Goal: Contribute content: Add original content to the website for others to see

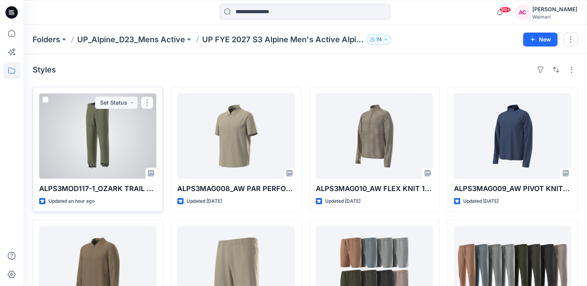
click at [99, 127] on div at bounding box center [97, 136] width 117 height 85
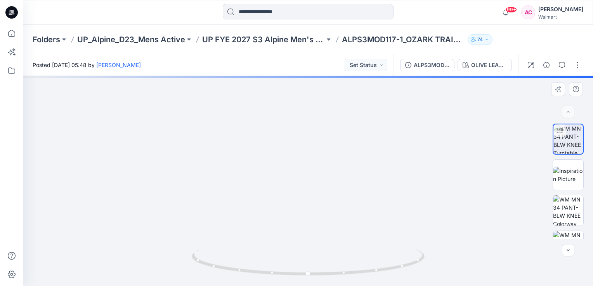
drag, startPoint x: 312, startPoint y: 243, endPoint x: 311, endPoint y: 84, distance: 159.1
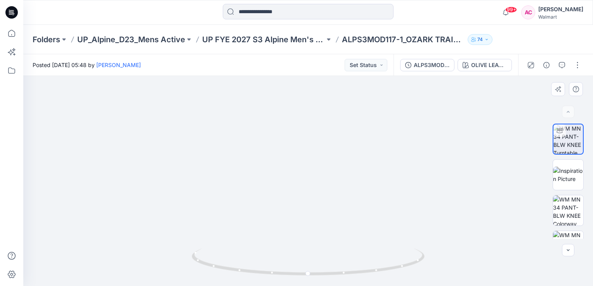
drag, startPoint x: 338, startPoint y: 218, endPoint x: 331, endPoint y: 154, distance: 64.1
drag, startPoint x: 420, startPoint y: 162, endPoint x: 402, endPoint y: 238, distance: 77.8
click at [404, 240] on img at bounding box center [308, 181] width 247 height 210
click at [397, 269] on icon at bounding box center [309, 263] width 235 height 29
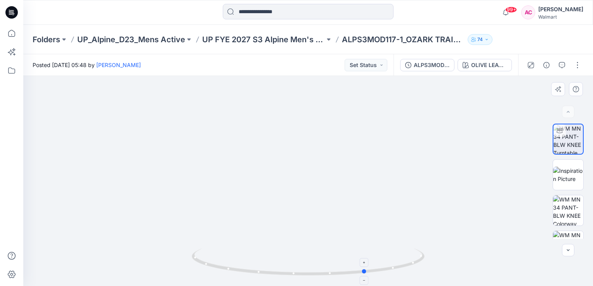
drag, startPoint x: 311, startPoint y: 276, endPoint x: 369, endPoint y: 270, distance: 58.5
click at [369, 270] on icon at bounding box center [309, 263] width 235 height 29
drag, startPoint x: 302, startPoint y: 259, endPoint x: 294, endPoint y: 127, distance: 132.2
click at [294, 127] on div at bounding box center [308, 181] width 570 height 210
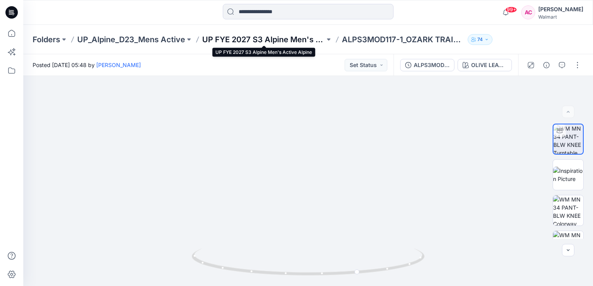
click at [292, 38] on p "UP FYE 2027 S3 Alpine Men's Active Alpine" at bounding box center [263, 39] width 123 height 11
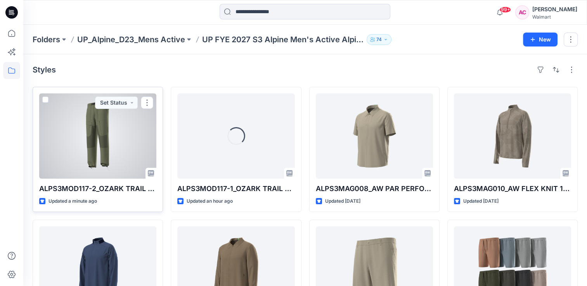
click at [91, 137] on div at bounding box center [97, 136] width 117 height 85
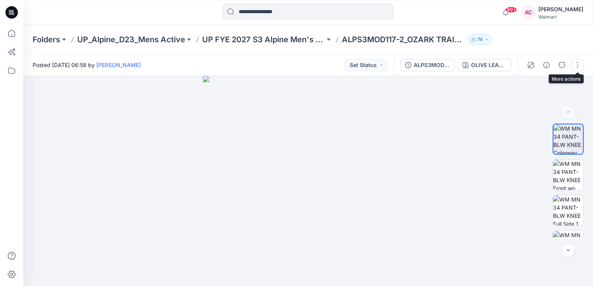
click at [578, 66] on button "button" at bounding box center [577, 65] width 12 height 12
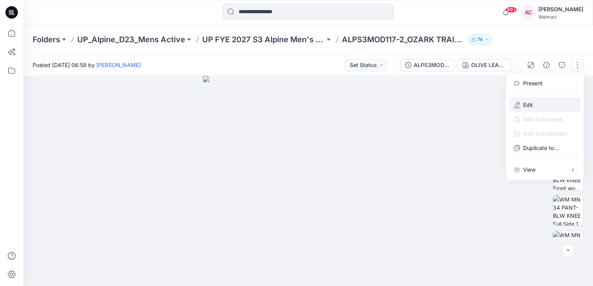
click at [527, 100] on button "Edit" at bounding box center [544, 105] width 71 height 14
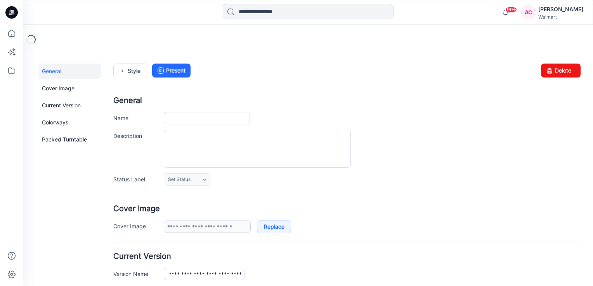
type input "**********"
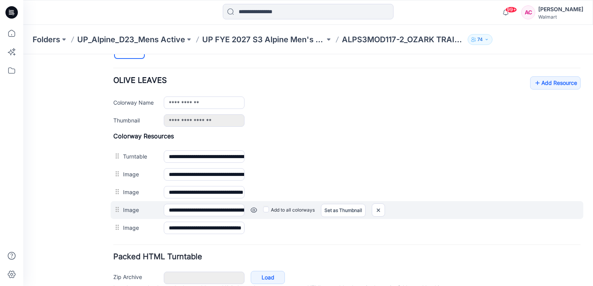
scroll to position [287, 0]
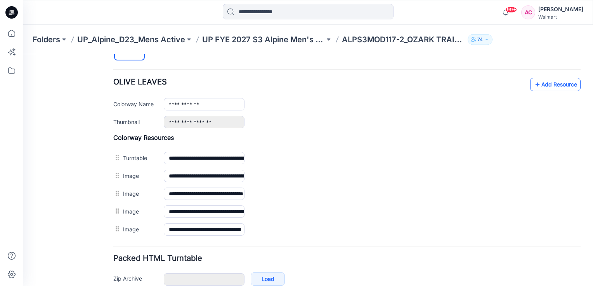
click at [553, 83] on link "Add Resource" at bounding box center [555, 84] width 50 height 13
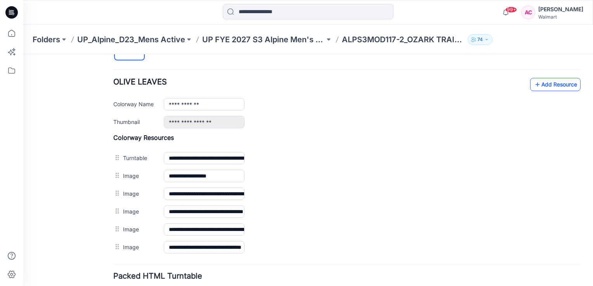
click at [555, 79] on link "Add Resource" at bounding box center [555, 84] width 50 height 13
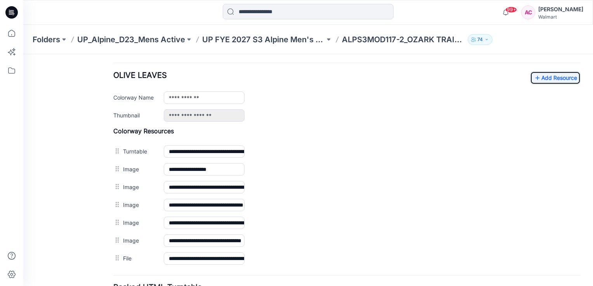
scroll to position [283, 0]
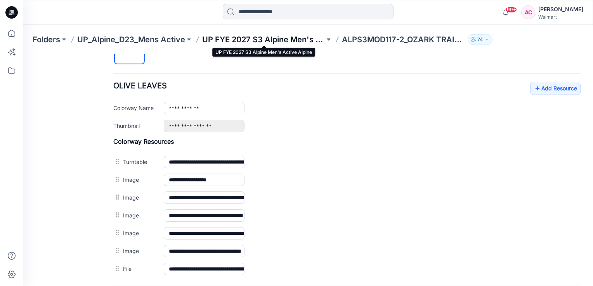
click at [298, 38] on p "UP FYE 2027 S3 Alpine Men's Active Alpine" at bounding box center [263, 39] width 123 height 11
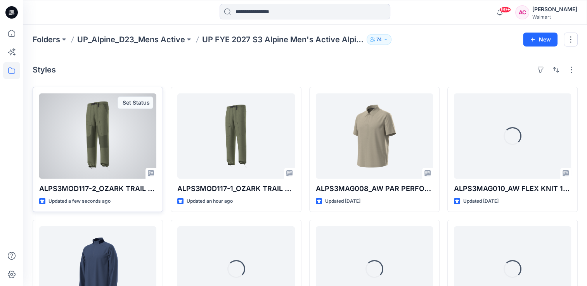
click at [86, 140] on div at bounding box center [97, 136] width 117 height 85
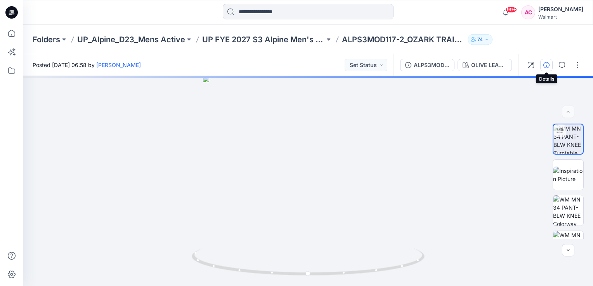
click at [546, 66] on icon "button" at bounding box center [546, 65] width 6 height 6
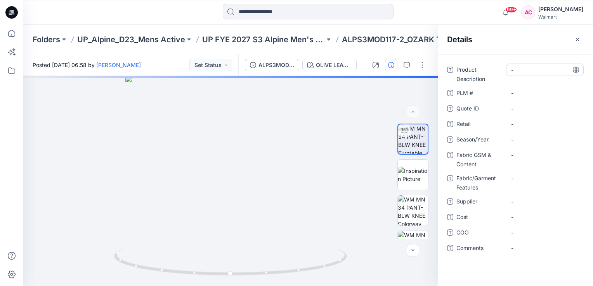
click at [519, 69] on Description "-" at bounding box center [545, 70] width 68 height 8
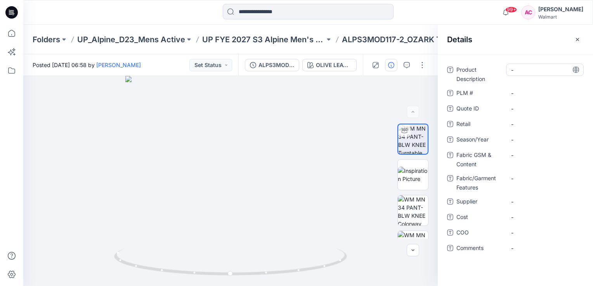
click at [520, 66] on Description "-" at bounding box center [545, 70] width 68 height 8
type textarea "**********"
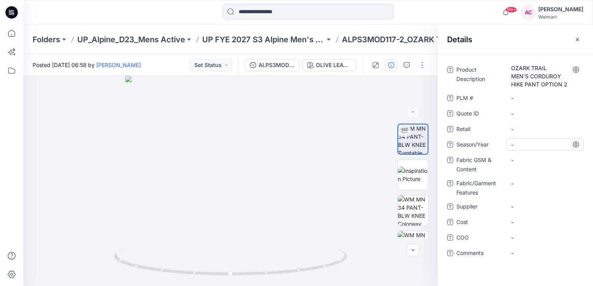
click at [520, 141] on span "-" at bounding box center [545, 145] width 68 height 8
click at [521, 145] on span "-" at bounding box center [545, 145] width 68 height 8
type textarea "*******"
click at [517, 163] on Content "-" at bounding box center [545, 160] width 68 height 8
click at [532, 160] on Content "-" at bounding box center [545, 160] width 68 height 8
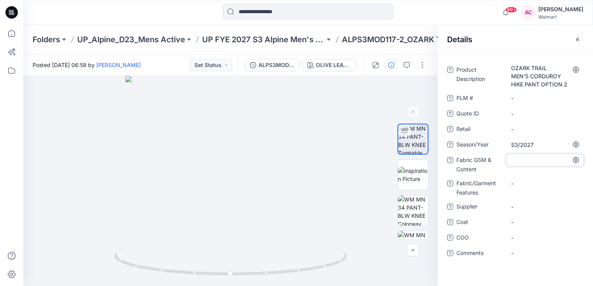
type textarea "**********"
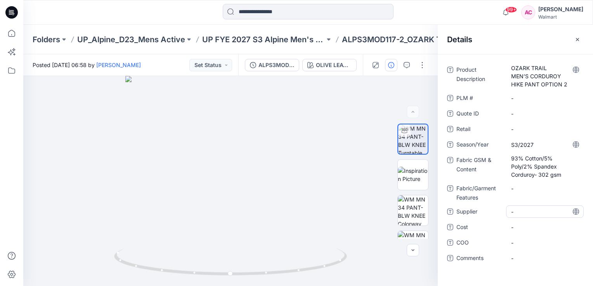
click at [520, 208] on span "-" at bounding box center [545, 212] width 68 height 8
type textarea "**********"
click at [455, 273] on div "Product Description OZARK TRAIL MEN’S CORDUROY HIKE PANT OPTION 2 PLM # - Quote…" at bounding box center [515, 169] width 137 height 210
click at [578, 38] on icon "button" at bounding box center [577, 39] width 6 height 6
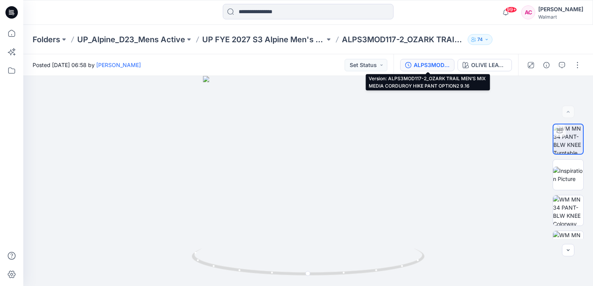
click at [435, 67] on div "ALPS3MOD117-2_OZARK TRAIL MEN’S MIX MEDIA CORDUROY HIKE PANT OPTION2 9.16" at bounding box center [432, 65] width 36 height 9
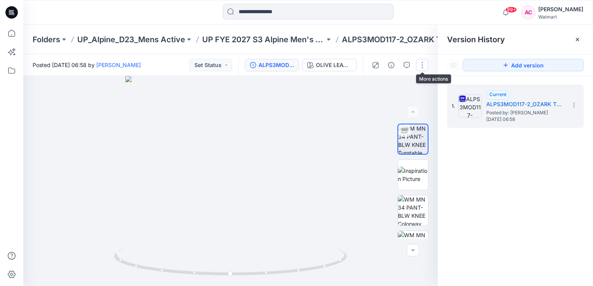
click at [421, 68] on button "button" at bounding box center [422, 65] width 12 height 12
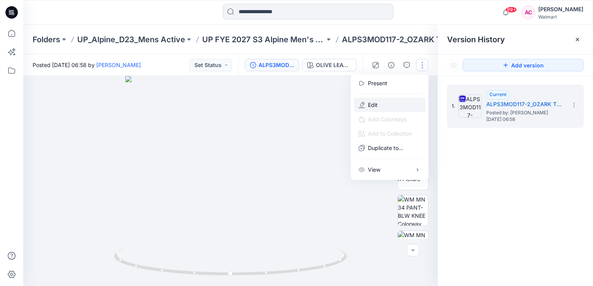
click at [379, 103] on button "Edit" at bounding box center [389, 105] width 71 height 14
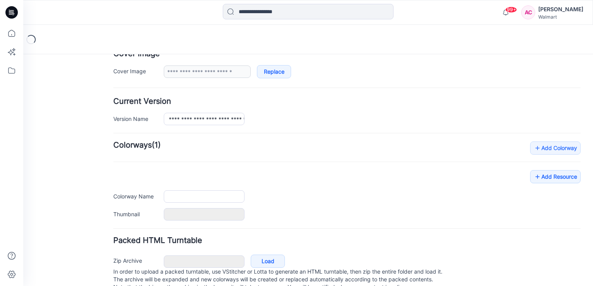
type input "**********"
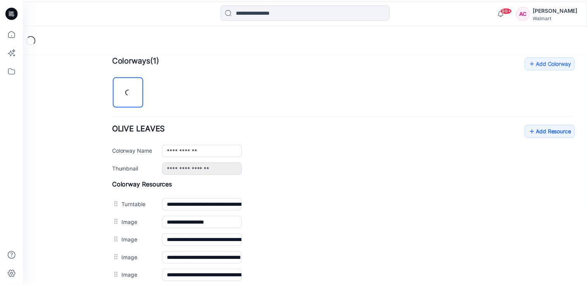
scroll to position [310, 0]
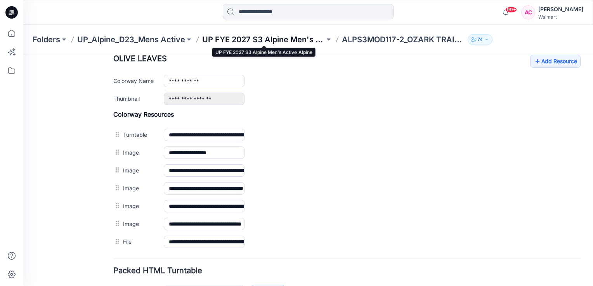
click at [282, 42] on p "UP FYE 2027 S3 Alpine Men's Active Alpine" at bounding box center [263, 39] width 123 height 11
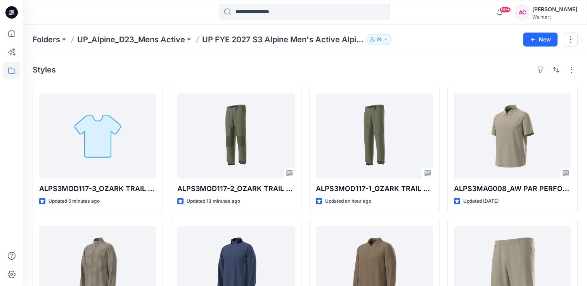
drag, startPoint x: 198, startPoint y: 66, endPoint x: 127, endPoint y: 61, distance: 71.2
click at [127, 61] on div "Styles ALPS3MOD117-3_OZARK TRAIL MEN’S MIX MEDIA CORDUROY HIKE PANT OPTION 3 Up…" at bounding box center [305, 284] width 564 height 461
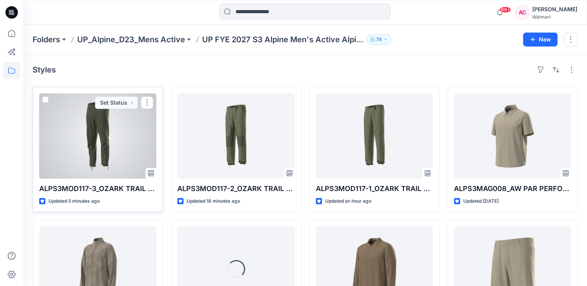
click at [99, 154] on div at bounding box center [97, 136] width 117 height 85
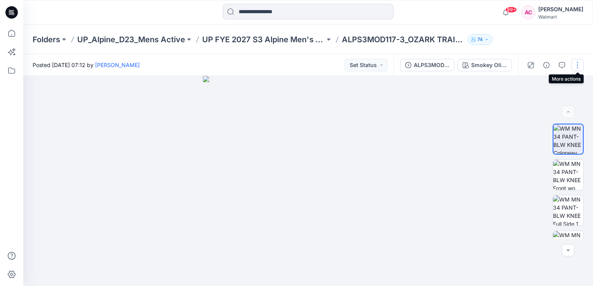
click at [578, 66] on button "button" at bounding box center [577, 65] width 12 height 12
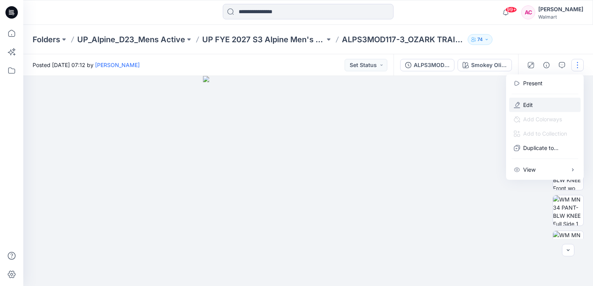
click at [531, 103] on p "Edit" at bounding box center [528, 105] width 10 height 8
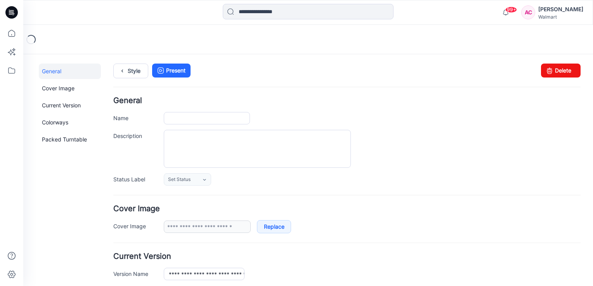
type input "**********"
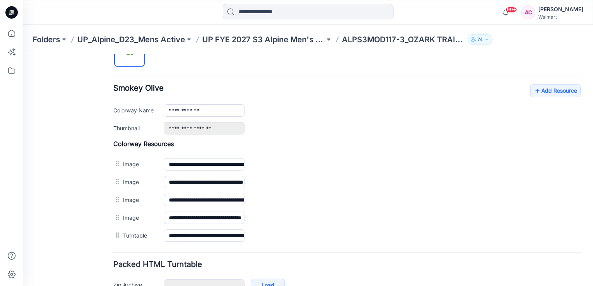
scroll to position [310, 0]
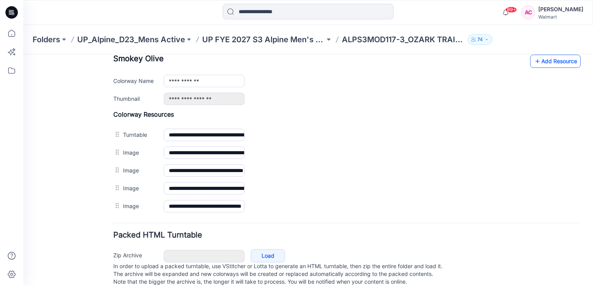
click at [548, 62] on link "Add Resource" at bounding box center [555, 61] width 50 height 13
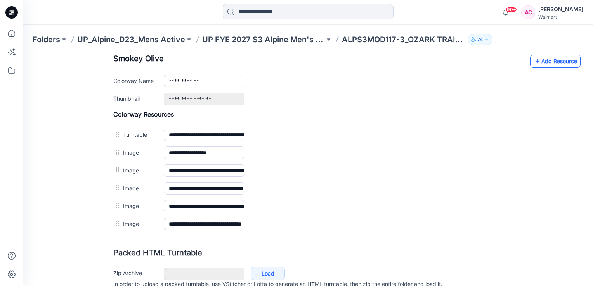
click at [556, 56] on link "Add Resource" at bounding box center [555, 61] width 50 height 13
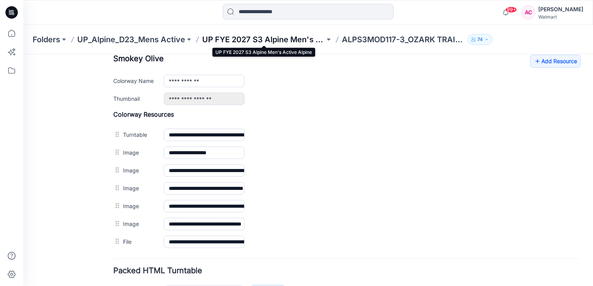
click at [273, 36] on p "UP FYE 2027 S3 Alpine Men's Active Alpine" at bounding box center [263, 39] width 123 height 11
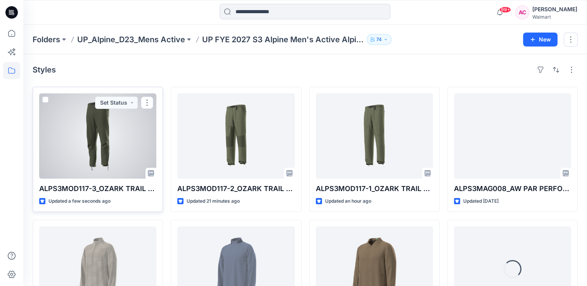
click at [89, 140] on div at bounding box center [97, 136] width 117 height 85
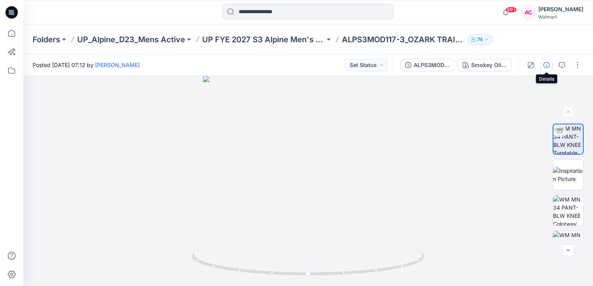
click at [546, 63] on icon "button" at bounding box center [546, 65] width 6 height 6
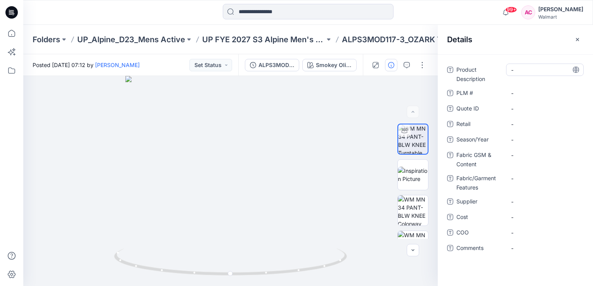
click at [525, 67] on Description "-" at bounding box center [545, 70] width 68 height 8
click at [525, 72] on Description "-" at bounding box center [545, 70] width 68 height 8
type textarea "**********"
click at [526, 139] on div "-" at bounding box center [545, 140] width 78 height 12
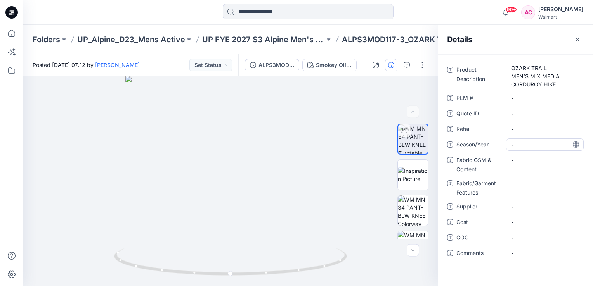
click at [522, 145] on span "-" at bounding box center [545, 145] width 68 height 8
type textarea "*******"
click at [524, 162] on Content "-" at bounding box center [545, 160] width 68 height 8
click at [533, 159] on Content "-" at bounding box center [545, 160] width 68 height 8
type textarea "**********"
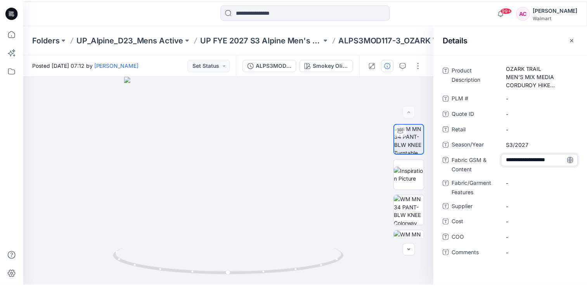
scroll to position [5, 0]
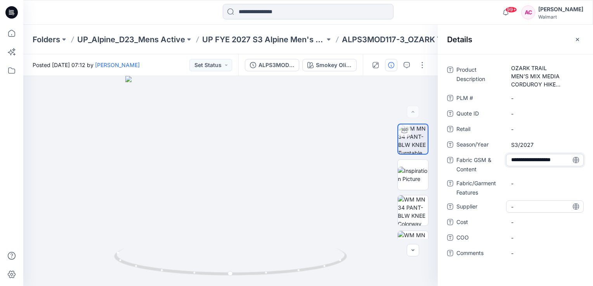
click at [522, 210] on span "-" at bounding box center [545, 207] width 68 height 8
type textarea "**********"
click at [454, 277] on div "**********" at bounding box center [515, 170] width 155 height 232
drag, startPoint x: 576, startPoint y: 40, endPoint x: 537, endPoint y: 36, distance: 39.4
click at [550, 36] on div "Details" at bounding box center [515, 39] width 155 height 29
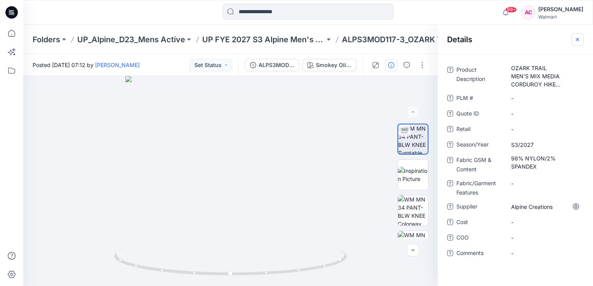
click at [579, 39] on icon "button" at bounding box center [577, 39] width 6 height 6
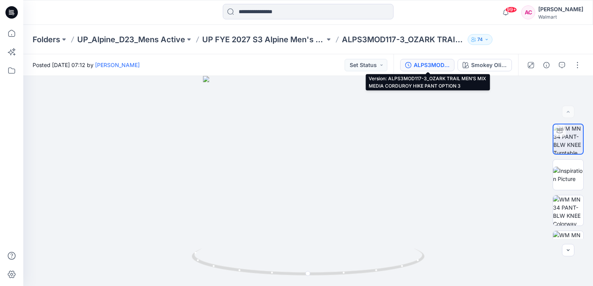
click at [430, 65] on div "ALPS3MOD117-3_OZARK TRAIL MEN’S MIX MEDIA CORDUROY HIKE PANT OPTION 3" at bounding box center [432, 65] width 36 height 9
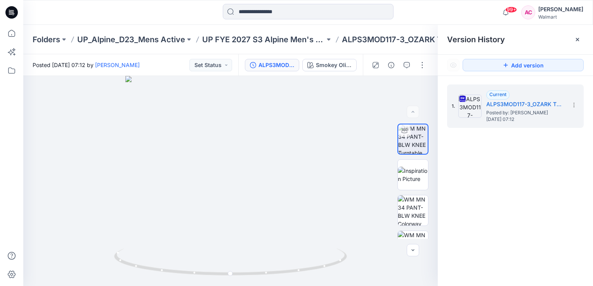
click at [530, 199] on div "1. Current ALPS3MOD117-3_OZARK TRAIL MEN’S MIX MEDIA CORDUROY HIKE PANT OPTION …" at bounding box center [515, 187] width 155 height 222
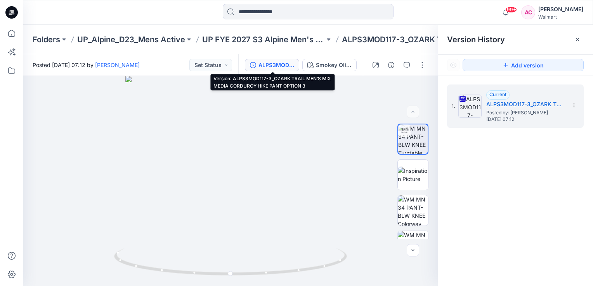
click at [274, 64] on div "ALPS3MOD117-3_OZARK TRAIL MEN’S MIX MEDIA CORDUROY HIKE PANT OPTION 3" at bounding box center [276, 65] width 36 height 9
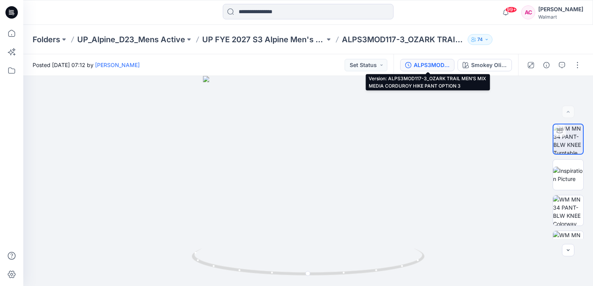
click at [430, 68] on div "ALPS3MOD117-3_OZARK TRAIL MEN’S MIX MEDIA CORDUROY HIKE PANT OPTION 3" at bounding box center [432, 65] width 36 height 9
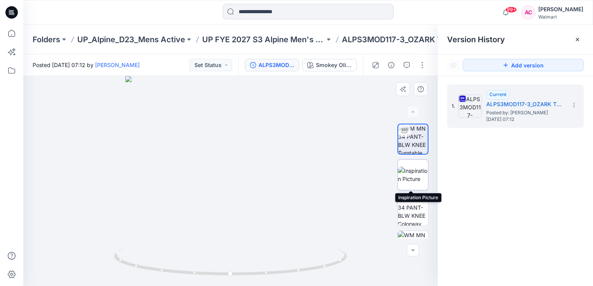
click at [406, 176] on img at bounding box center [413, 175] width 30 height 16
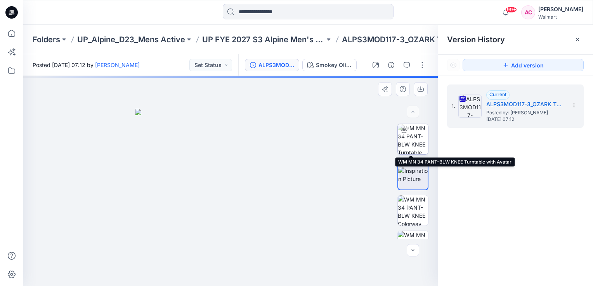
click at [409, 133] on img at bounding box center [413, 139] width 30 height 30
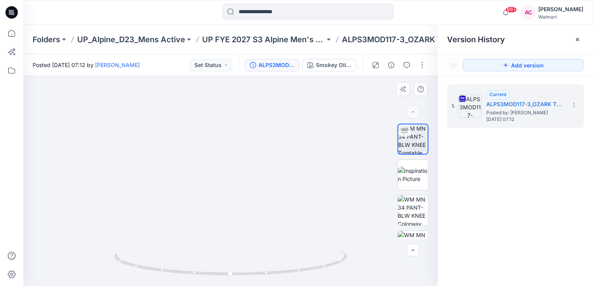
drag, startPoint x: 234, startPoint y: 241, endPoint x: 239, endPoint y: 199, distance: 42.9
click at [237, 151] on img at bounding box center [230, 109] width 355 height 355
drag, startPoint x: 264, startPoint y: 131, endPoint x: 257, endPoint y: 215, distance: 83.7
click at [257, 215] on img at bounding box center [223, 16] width 644 height 539
drag, startPoint x: 241, startPoint y: 233, endPoint x: 241, endPoint y: 204, distance: 28.7
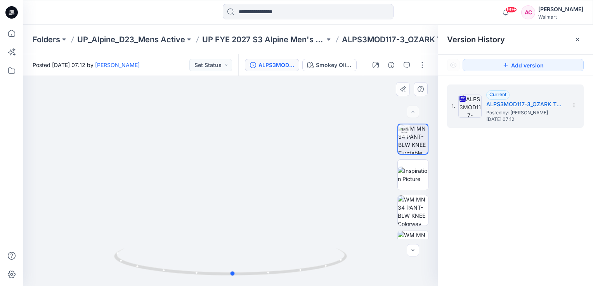
click at [241, 204] on div at bounding box center [230, 181] width 414 height 210
click at [508, 212] on div "1. Current ALPS3MOD117-3_OZARK TRAIL MEN’S MIX MEDIA CORDUROY HIKE PANT OPTION …" at bounding box center [515, 187] width 155 height 222
click at [579, 39] on icon at bounding box center [577, 39] width 6 height 6
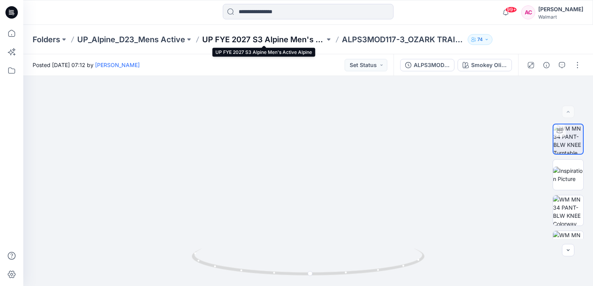
click at [295, 42] on p "UP FYE 2027 S3 Alpine Men's Active Alpine" at bounding box center [263, 39] width 123 height 11
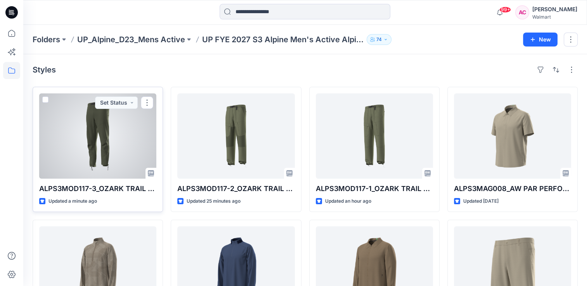
click at [98, 157] on div at bounding box center [97, 136] width 117 height 85
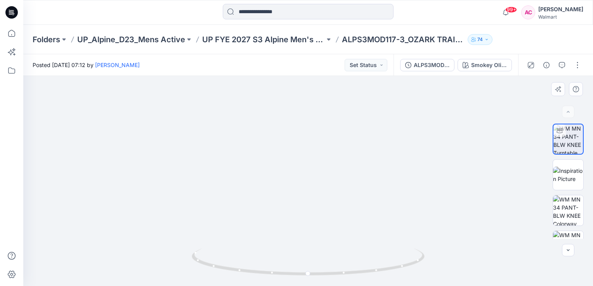
drag, startPoint x: 331, startPoint y: 233, endPoint x: 328, endPoint y: 86, distance: 147.1
click at [328, 86] on img at bounding box center [307, 42] width 499 height 490
drag, startPoint x: 302, startPoint y: 46, endPoint x: 297, endPoint y: 43, distance: 5.2
click at [301, 46] on div "Folders UP_Alpine_D23_Mens Active UP FYE 2027 S3 Alpine Men's Active Alpine ALP…" at bounding box center [308, 39] width 570 height 29
click at [277, 41] on p "UP FYE 2027 S3 Alpine Men's Active Alpine" at bounding box center [263, 39] width 123 height 11
